Goal: Information Seeking & Learning: Learn about a topic

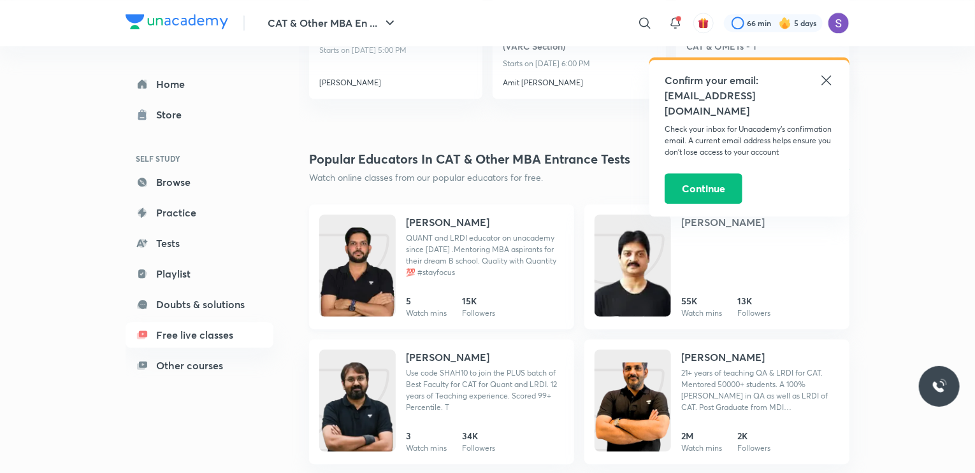
scroll to position [1609, 0]
click at [439, 214] on h4 "[PERSON_NAME]" at bounding box center [447, 221] width 83 height 15
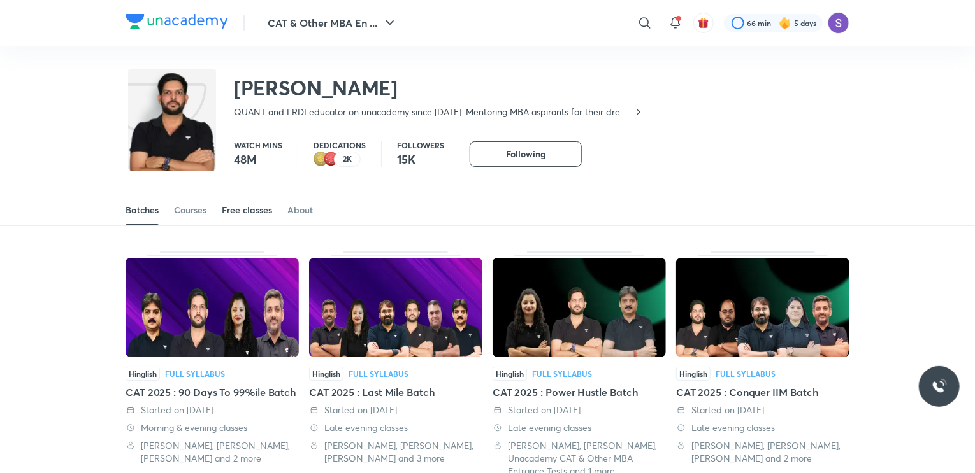
click at [254, 213] on div "Free classes" at bounding box center [247, 210] width 50 height 13
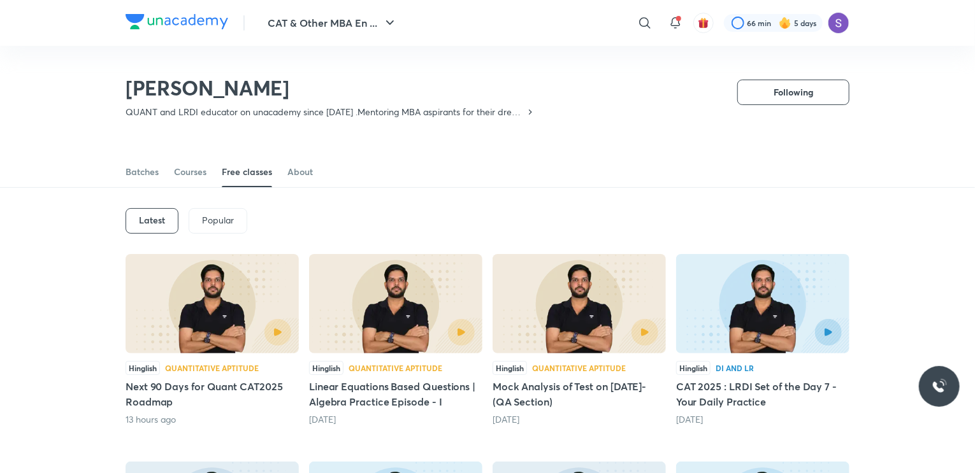
scroll to position [96, 0]
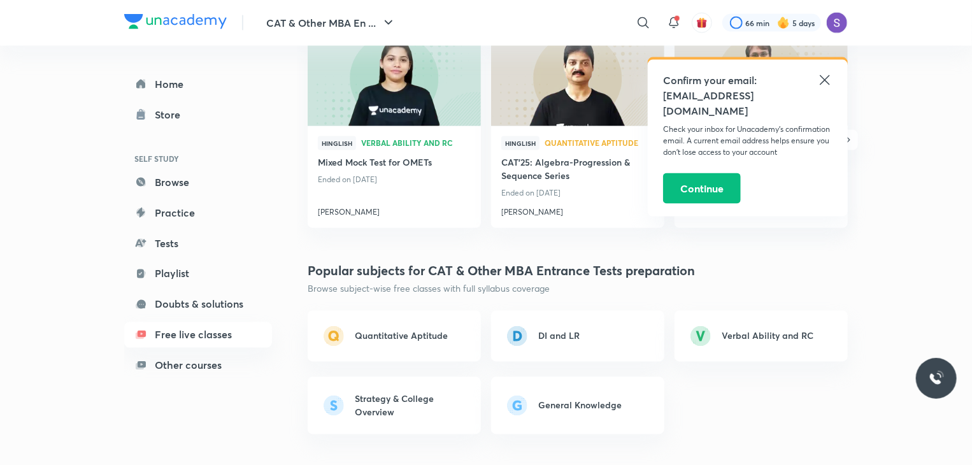
scroll to position [944, 0]
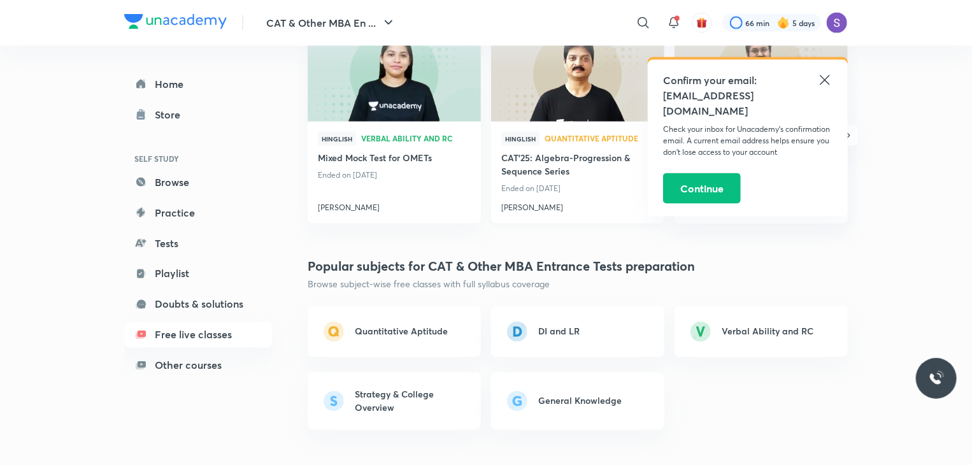
click at [530, 210] on h4 "[PERSON_NAME]" at bounding box center [577, 205] width 153 height 17
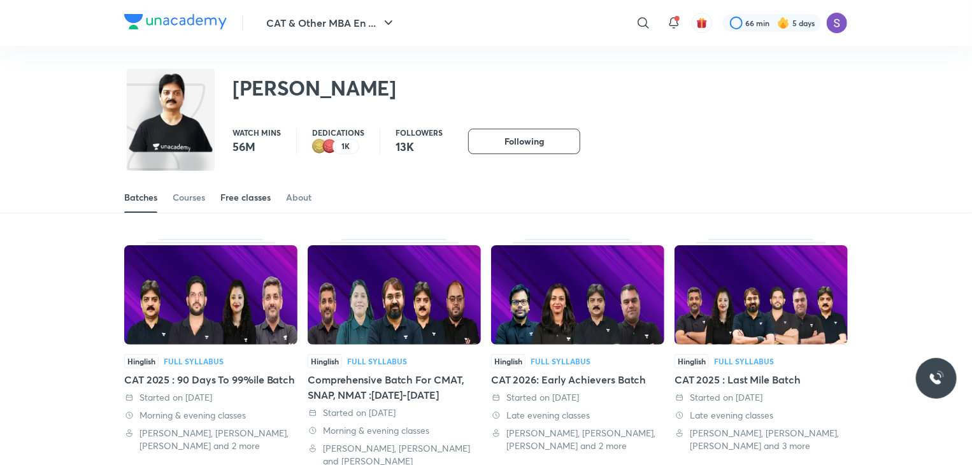
click at [249, 187] on link "Free classes" at bounding box center [245, 197] width 50 height 31
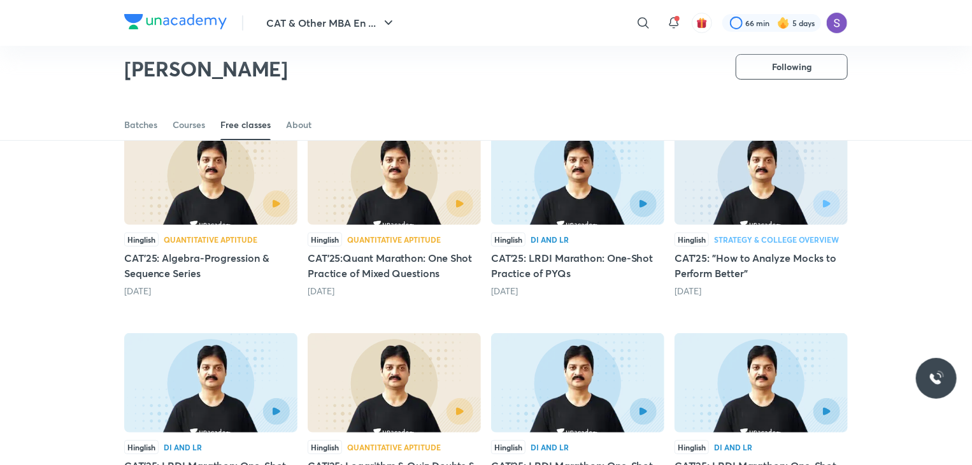
scroll to position [119, 0]
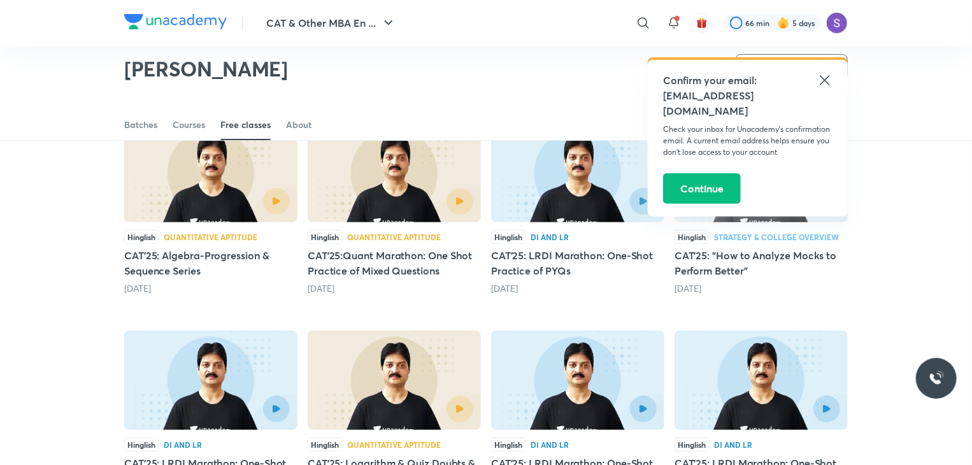
click at [237, 212] on div at bounding box center [250, 201] width 79 height 27
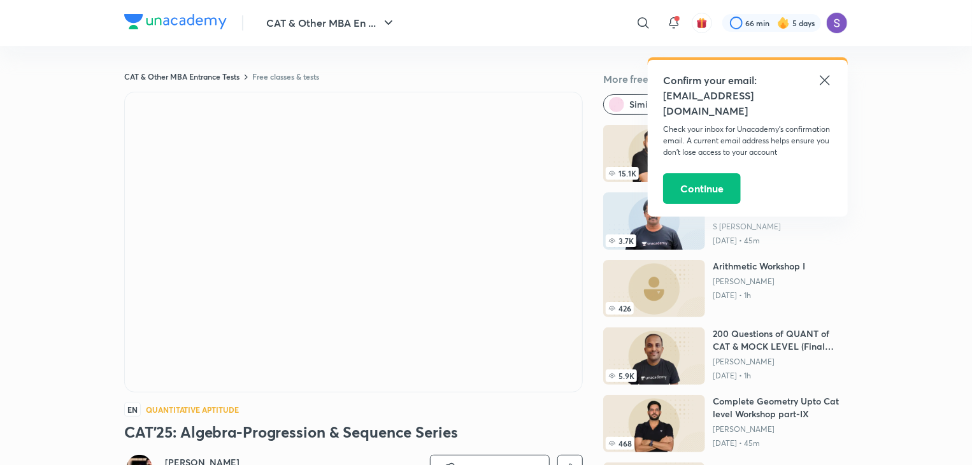
click at [826, 80] on icon at bounding box center [825, 80] width 15 height 15
